Goal: Check status

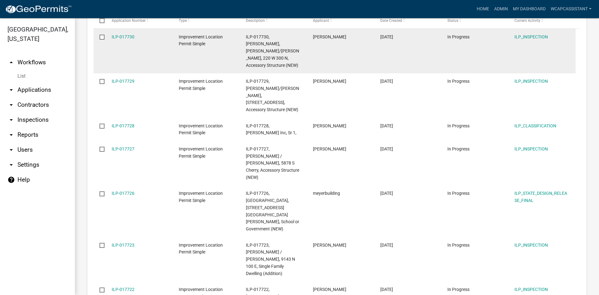
scroll to position [187, 0]
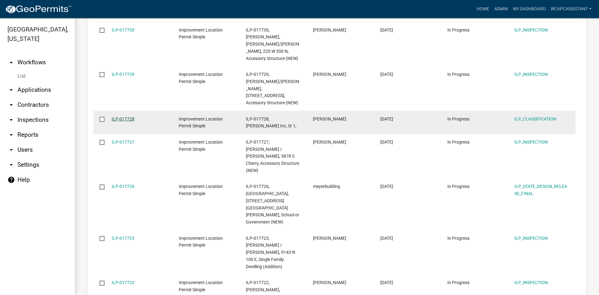
click at [122, 116] on link "ILP-017728" at bounding box center [123, 118] width 23 height 5
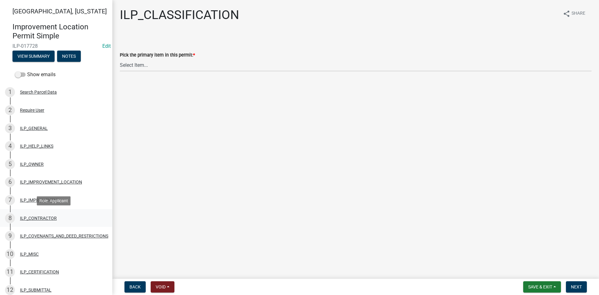
click at [44, 219] on div "ILP_CONTRACTOR" at bounding box center [38, 218] width 37 height 4
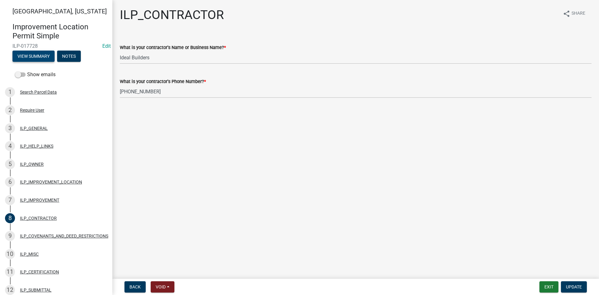
click at [40, 53] on button "View Summary" at bounding box center [33, 56] width 42 height 11
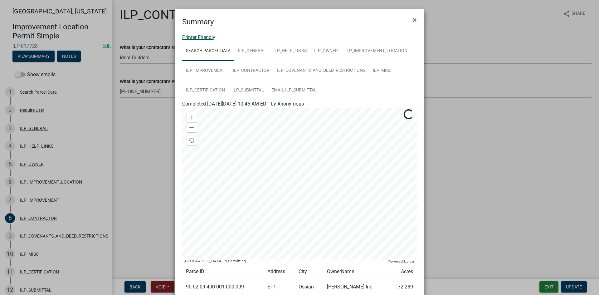
click at [199, 37] on link "Printer Friendly" at bounding box center [198, 37] width 33 height 6
click at [413, 21] on span "×" at bounding box center [415, 20] width 4 height 9
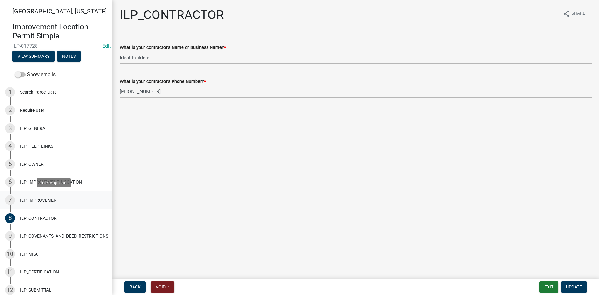
click at [54, 198] on div "ILP_IMPROVEMENT" at bounding box center [39, 200] width 39 height 4
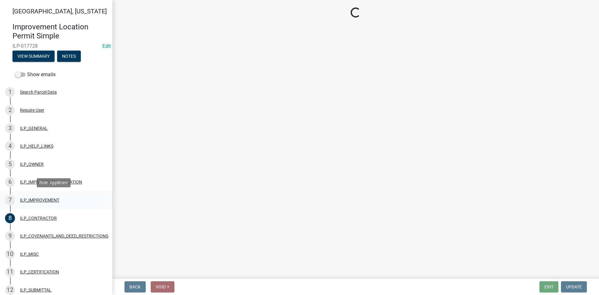
select select "71b507d0-569d-4a0a-b334-f72445909e69"
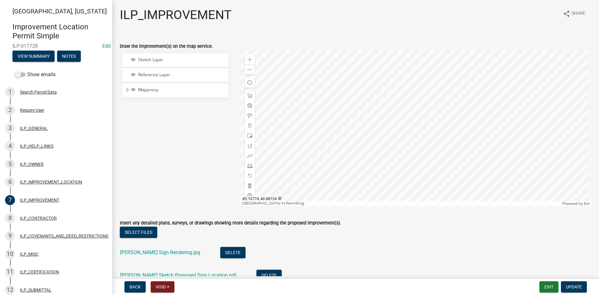
click at [474, 170] on div at bounding box center [415, 128] width 351 height 156
click at [398, 191] on div at bounding box center [415, 128] width 351 height 156
click at [425, 156] on div at bounding box center [415, 128] width 351 height 156
click at [448, 109] on div at bounding box center [415, 128] width 351 height 156
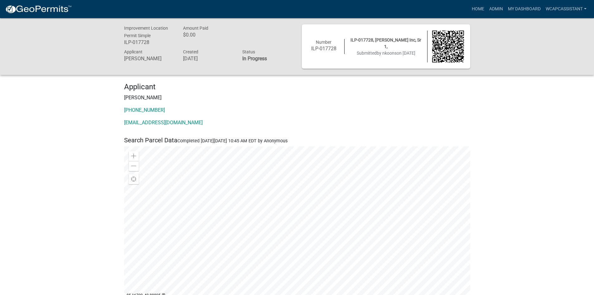
click at [369, 251] on div at bounding box center [297, 224] width 346 height 156
